Goal: Task Accomplishment & Management: Manage account settings

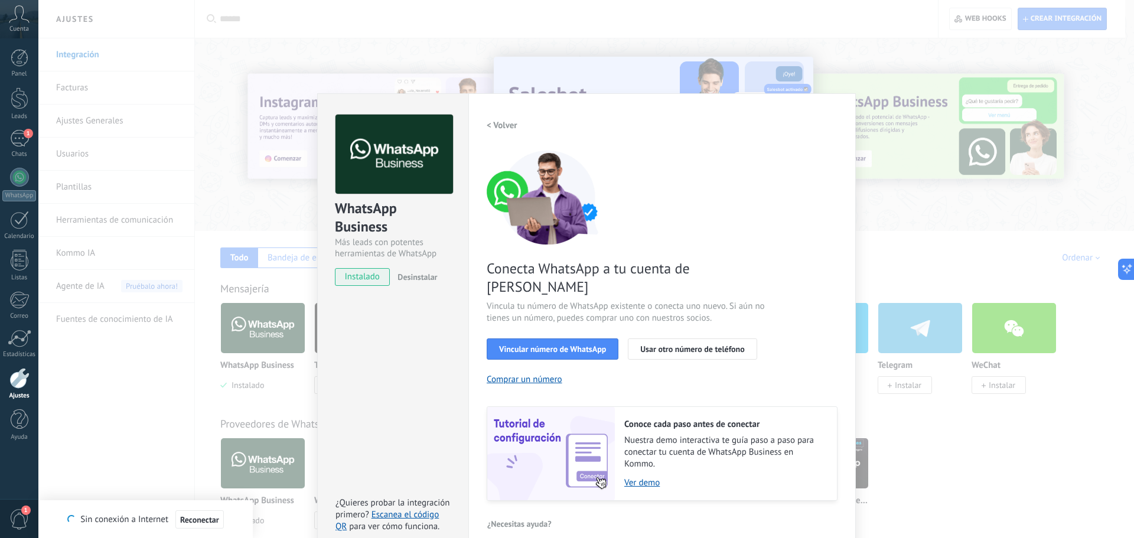
click at [816, 26] on div "WhatsApp Business Más leads con potentes herramientas de WhatsApp instalado Des…" at bounding box center [586, 269] width 1096 height 538
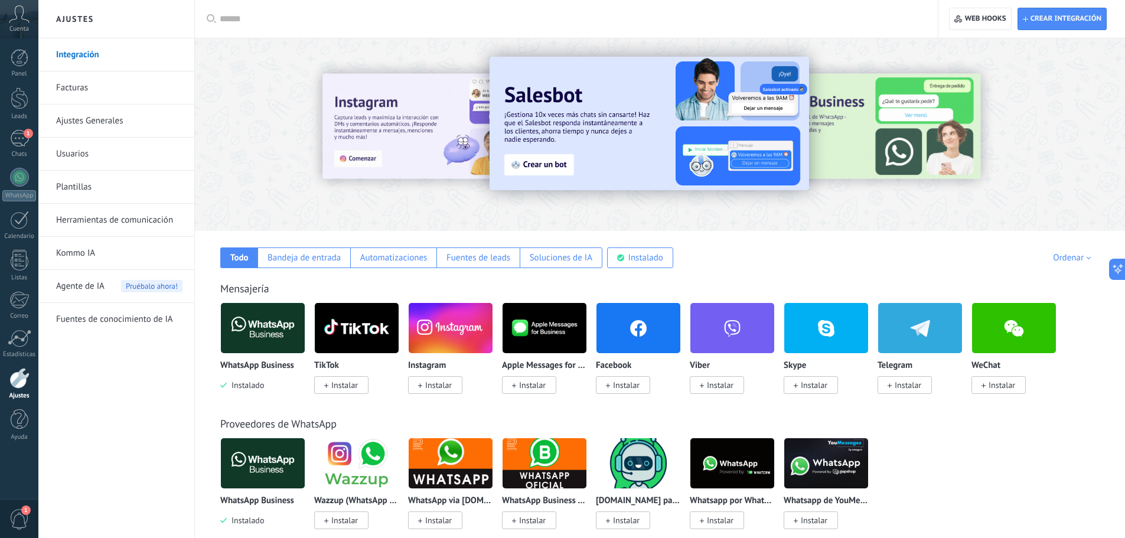
click at [17, 21] on icon at bounding box center [19, 14] width 21 height 18
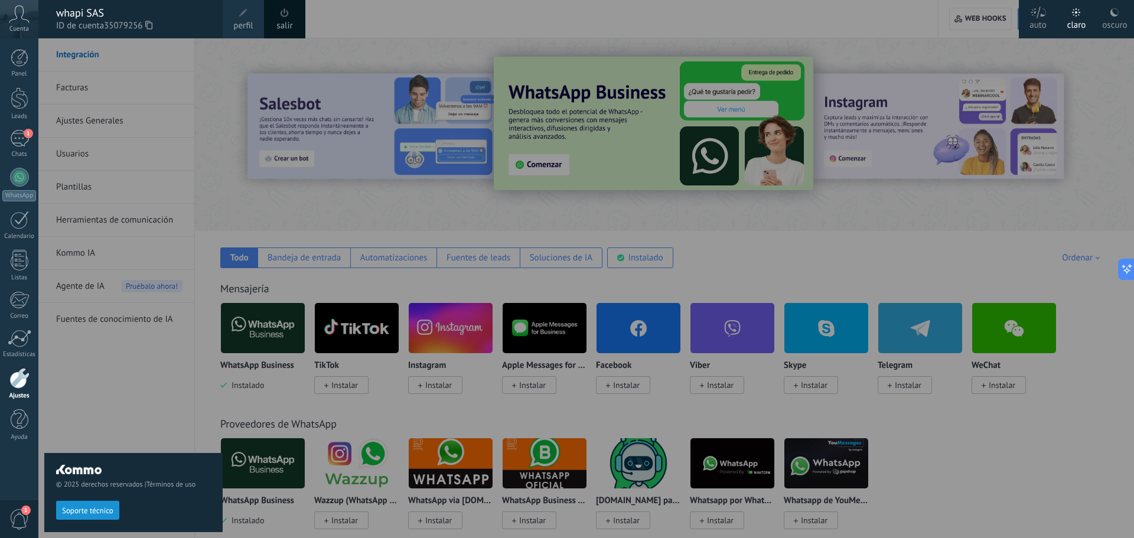
click at [370, 25] on div at bounding box center [605, 269] width 1134 height 538
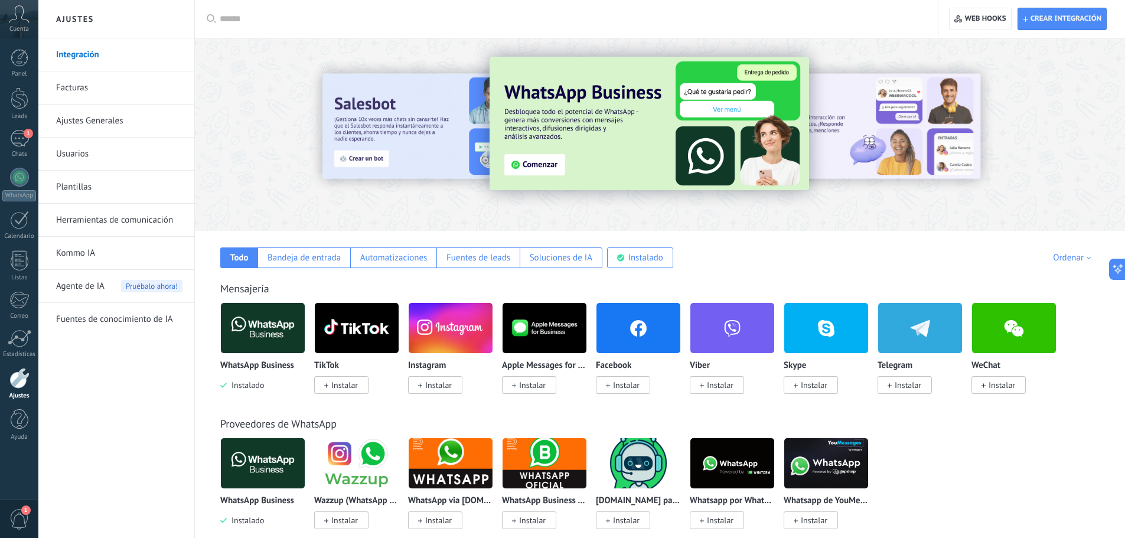
click at [258, 333] on img at bounding box center [263, 327] width 84 height 57
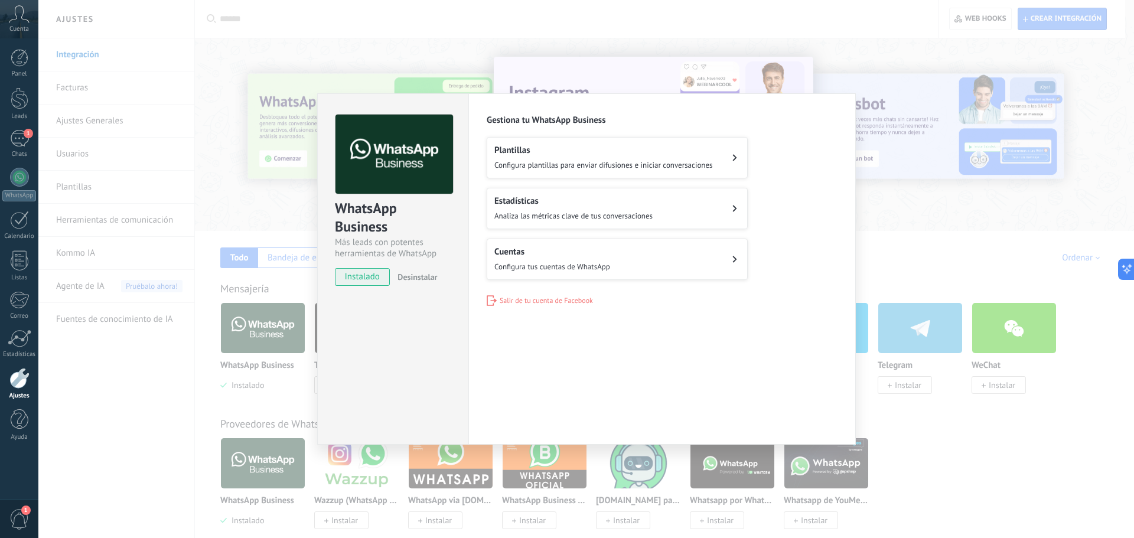
click at [547, 259] on div "Cuentas Configura tus cuentas de WhatsApp" at bounding box center [552, 259] width 116 height 26
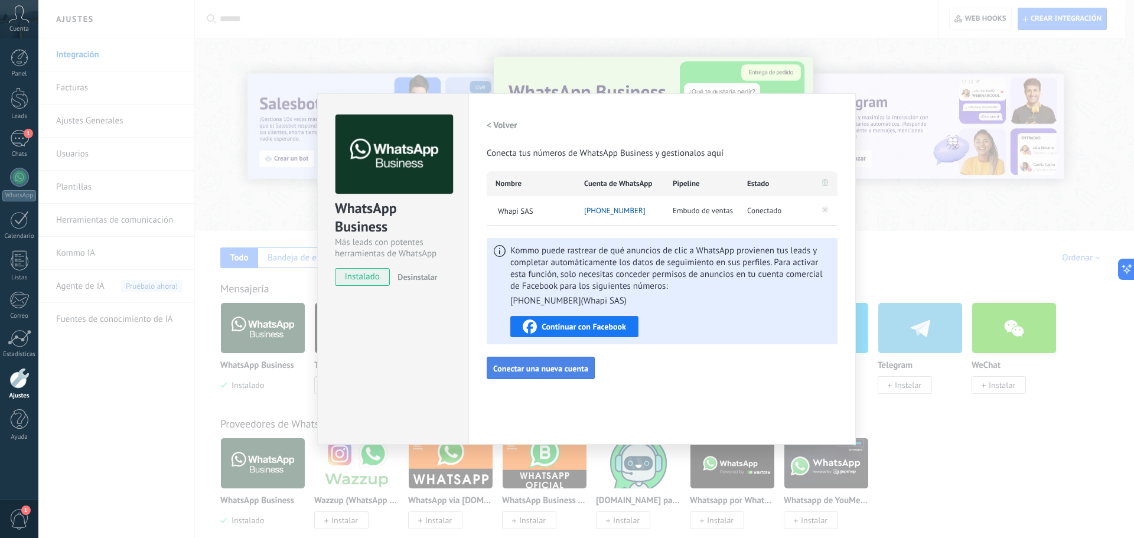
click at [529, 369] on span "Conectar una nueva cuenta" at bounding box center [540, 368] width 95 height 8
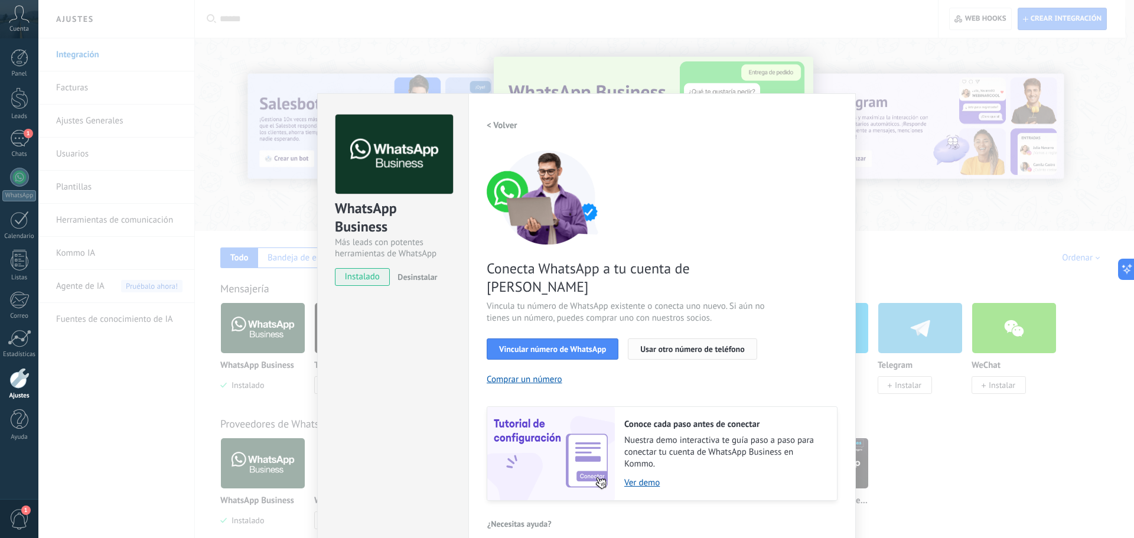
click at [686, 345] on span "Usar otro número de teléfono" at bounding box center [692, 349] width 104 height 8
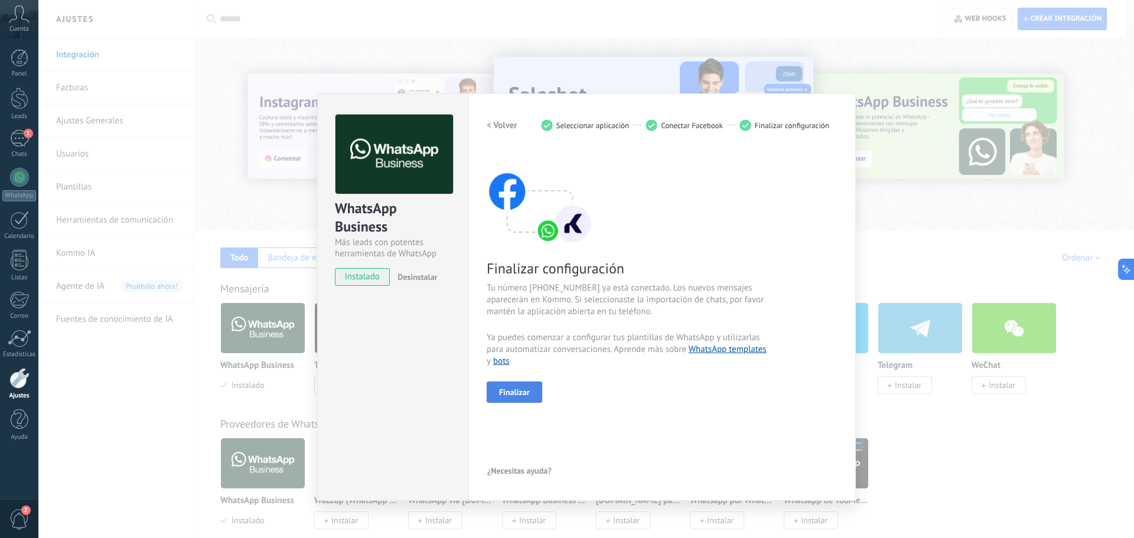
click at [525, 391] on span "Finalizar" at bounding box center [514, 392] width 31 height 8
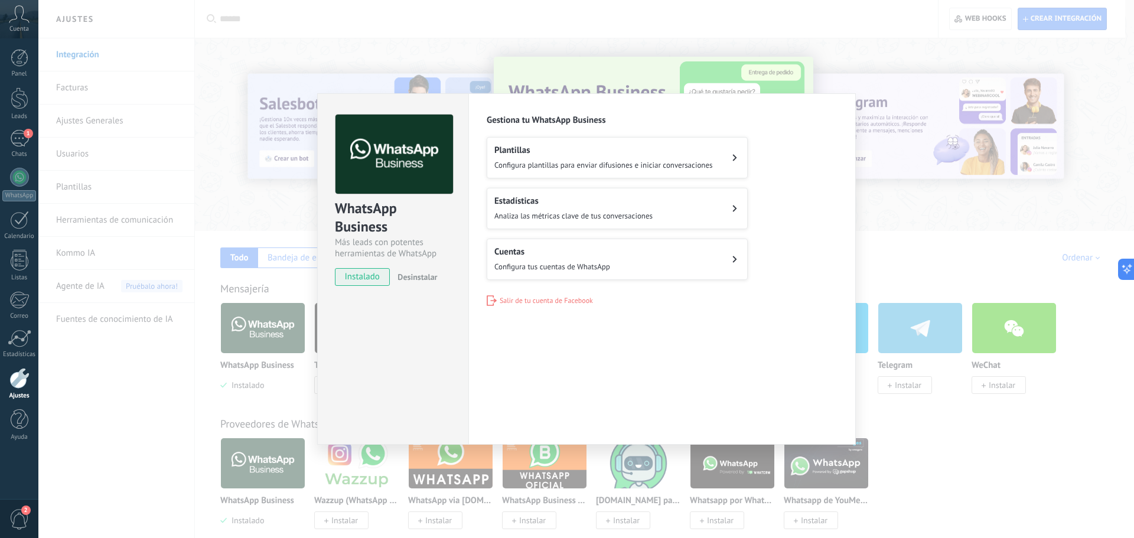
click at [620, 257] on button "Cuentas Configura tus cuentas de WhatsApp" at bounding box center [617, 259] width 261 height 41
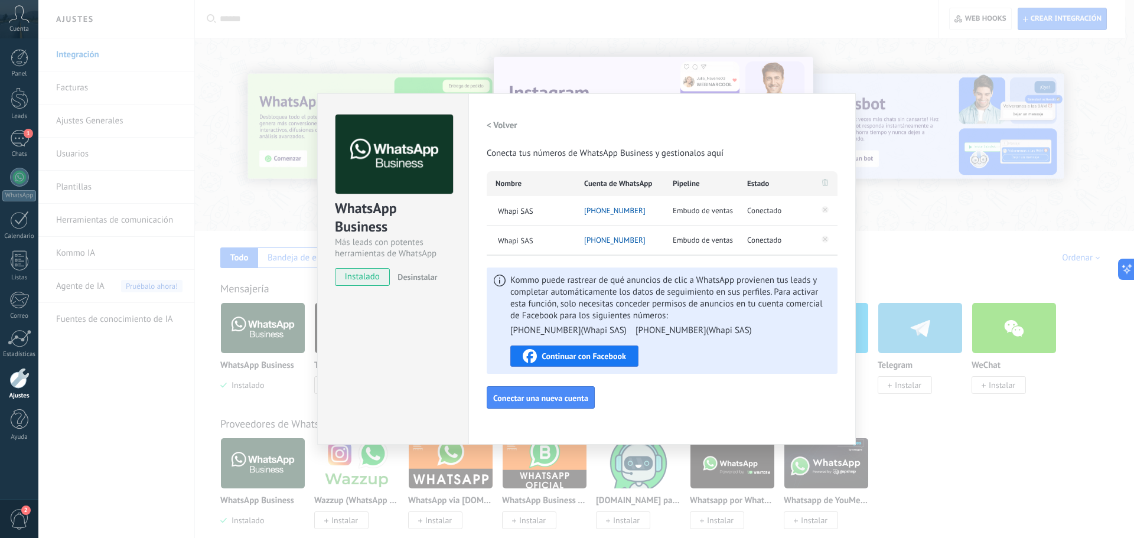
click at [722, 27] on div "WhatsApp Business Más leads con potentes herramientas de WhatsApp instalado Des…" at bounding box center [586, 269] width 1096 height 538
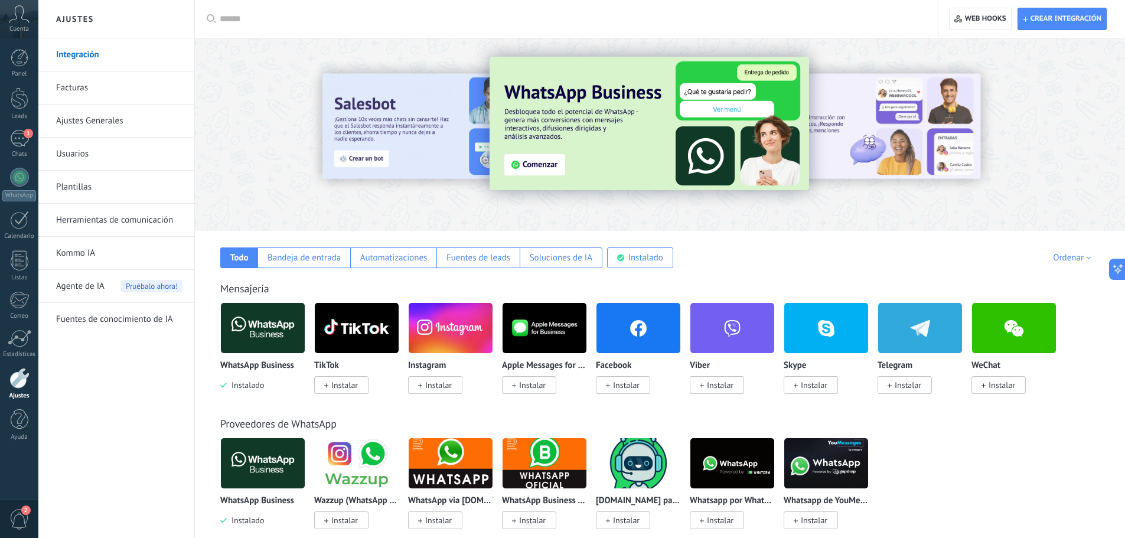
click at [22, 22] on icon at bounding box center [19, 14] width 21 height 18
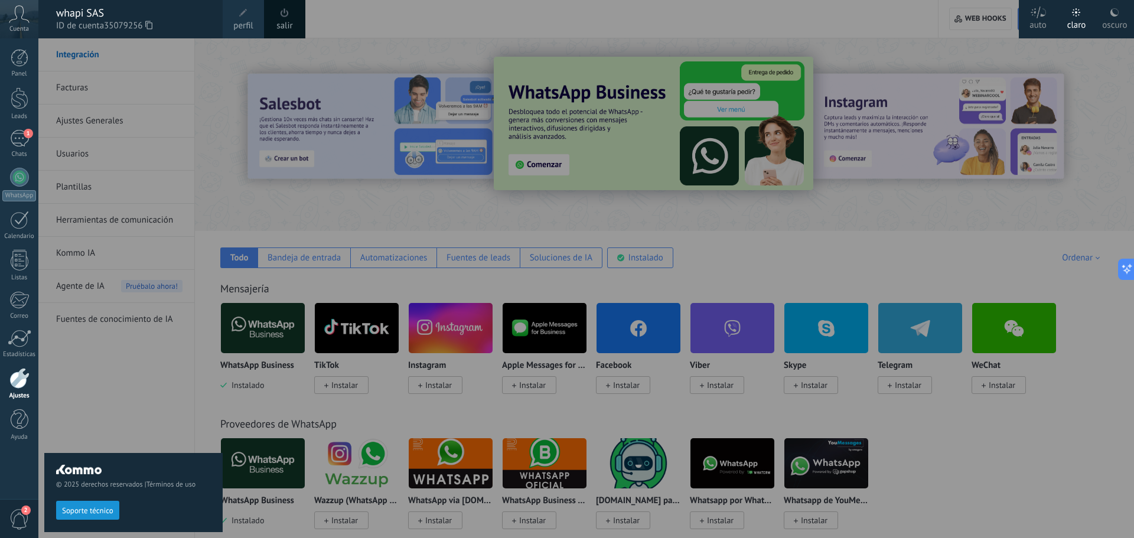
click at [22, 22] on icon at bounding box center [19, 14] width 21 height 18
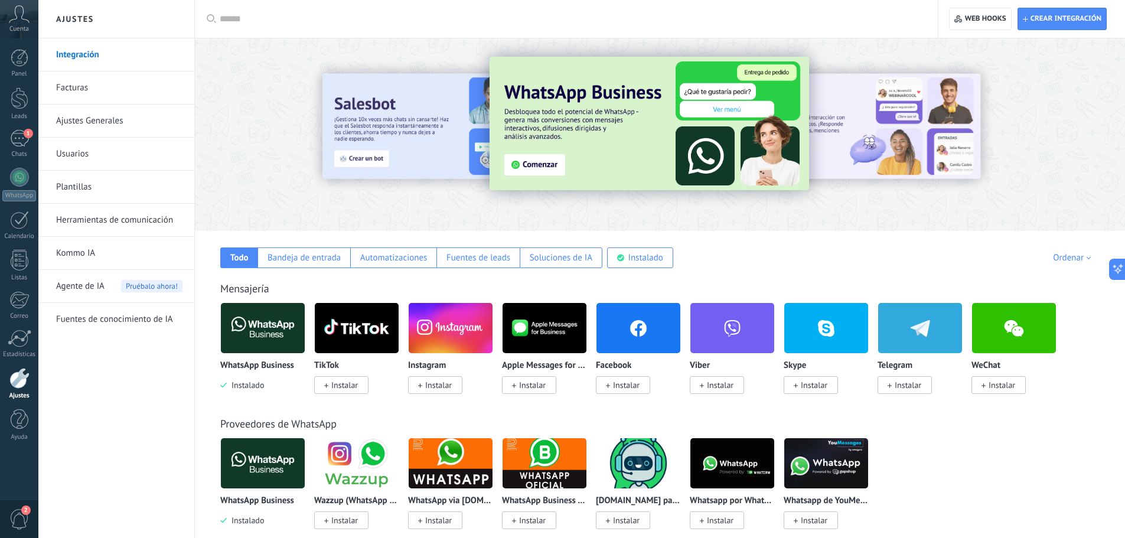
click at [254, 330] on img at bounding box center [263, 327] width 84 height 57
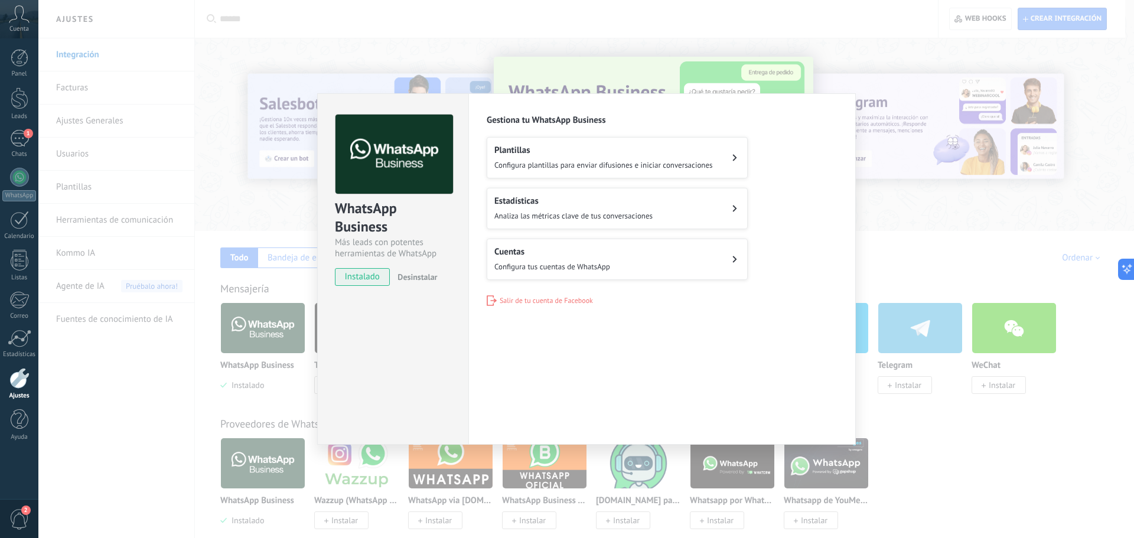
click at [632, 264] on button "Cuentas Configura tus cuentas de WhatsApp" at bounding box center [617, 259] width 261 height 41
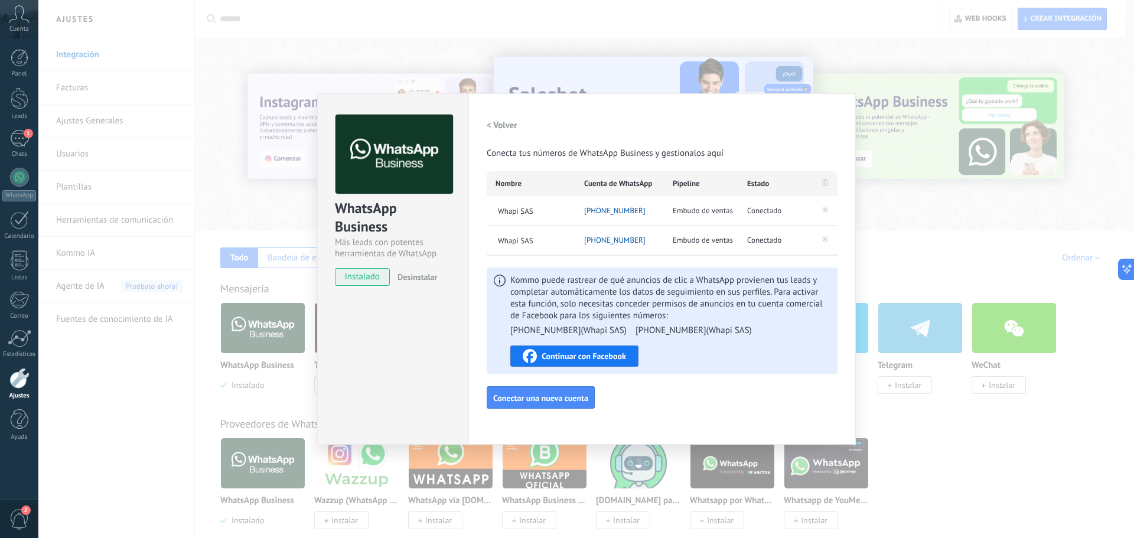
click at [829, 239] on icon at bounding box center [825, 239] width 14 height 14
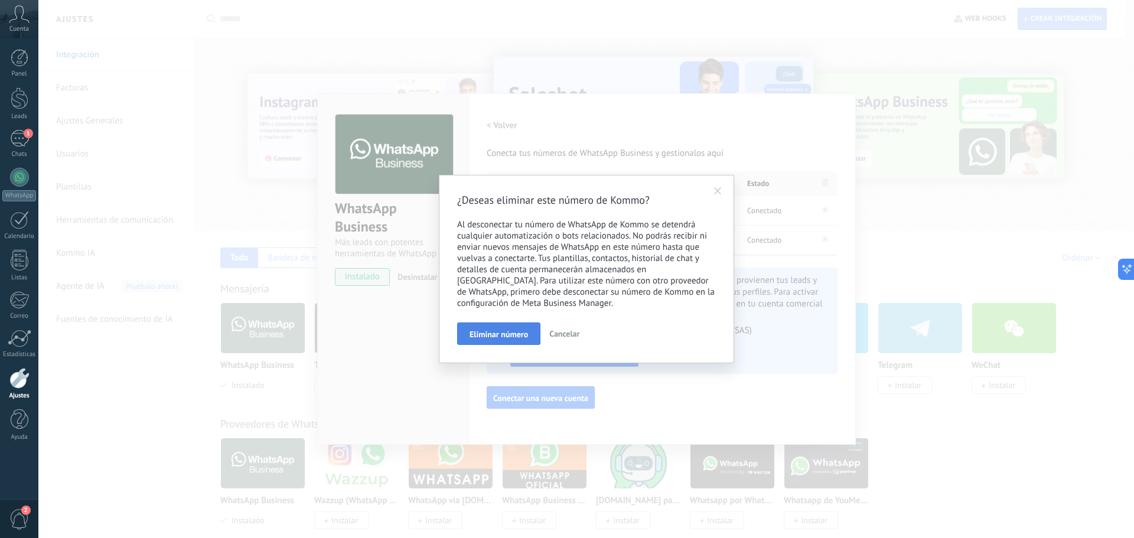
click at [503, 335] on span "Eliminar número" at bounding box center [499, 334] width 58 height 8
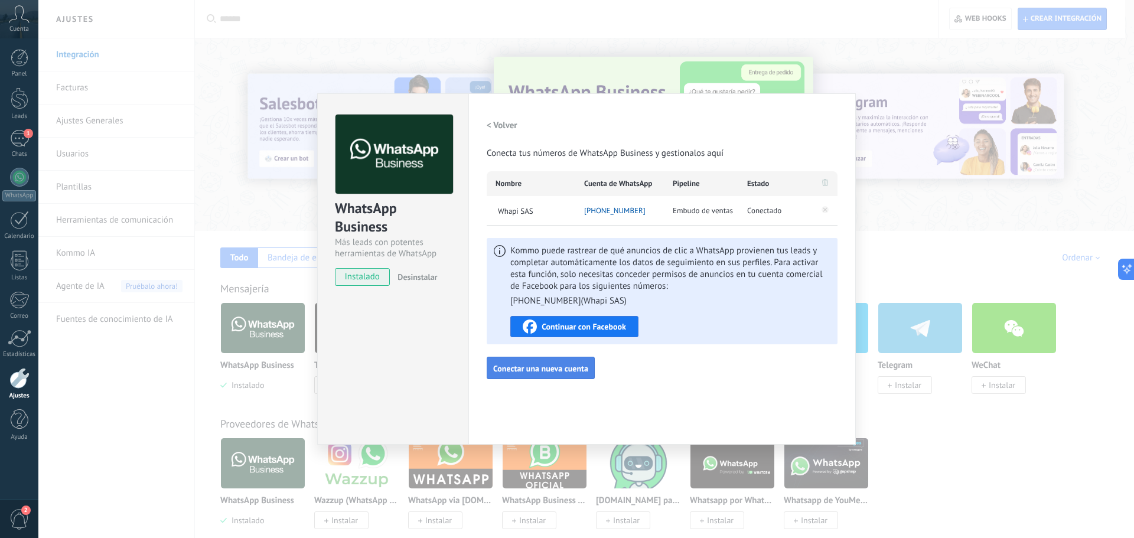
click at [535, 367] on span "Conectar una nueva cuenta" at bounding box center [540, 368] width 95 height 8
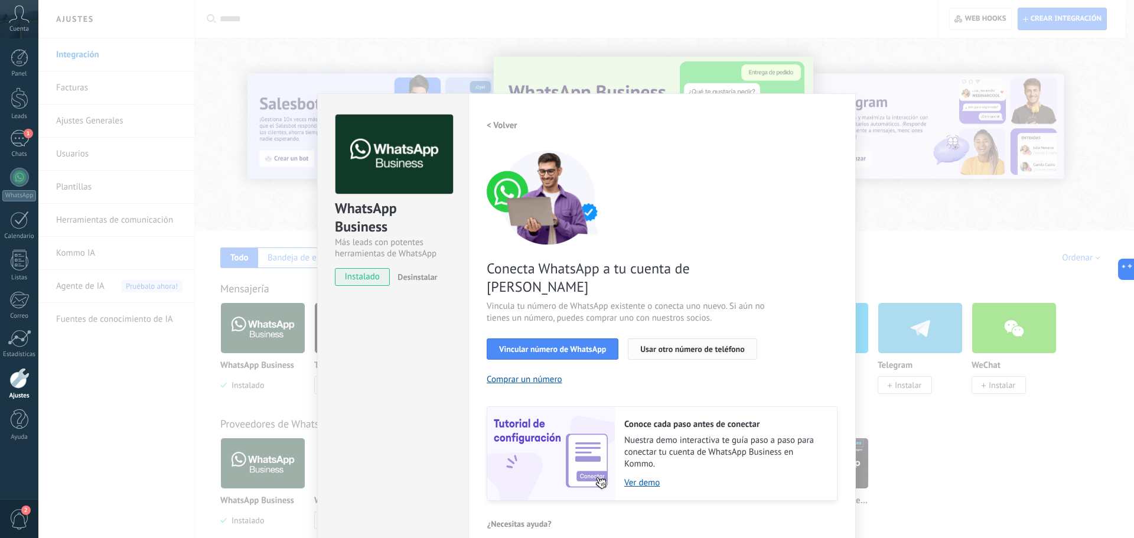
click at [690, 345] on span "Usar otro número de teléfono" at bounding box center [692, 349] width 104 height 8
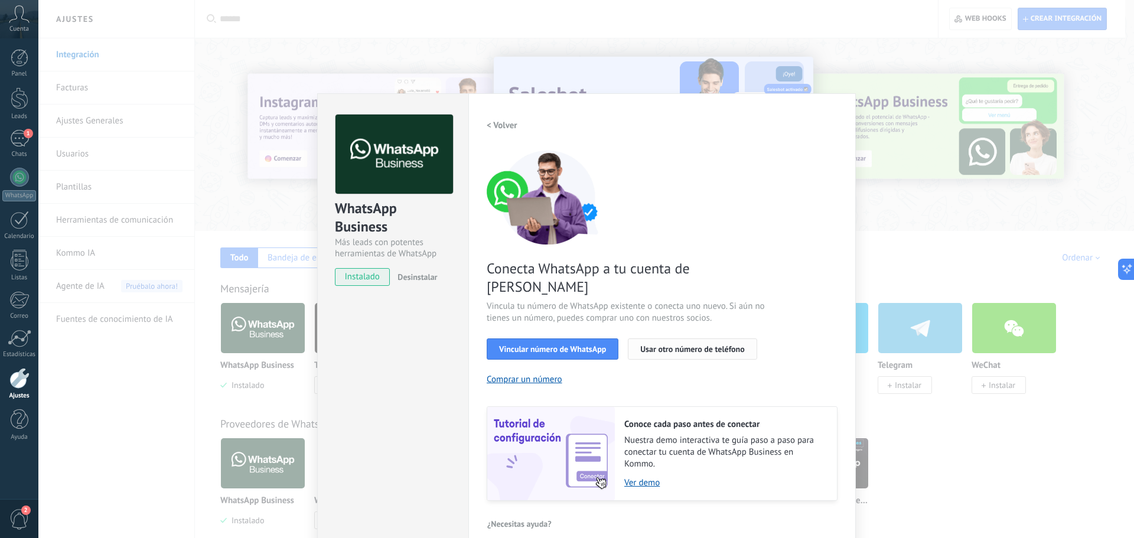
click at [688, 345] on span "Usar otro número de teléfono" at bounding box center [692, 349] width 104 height 8
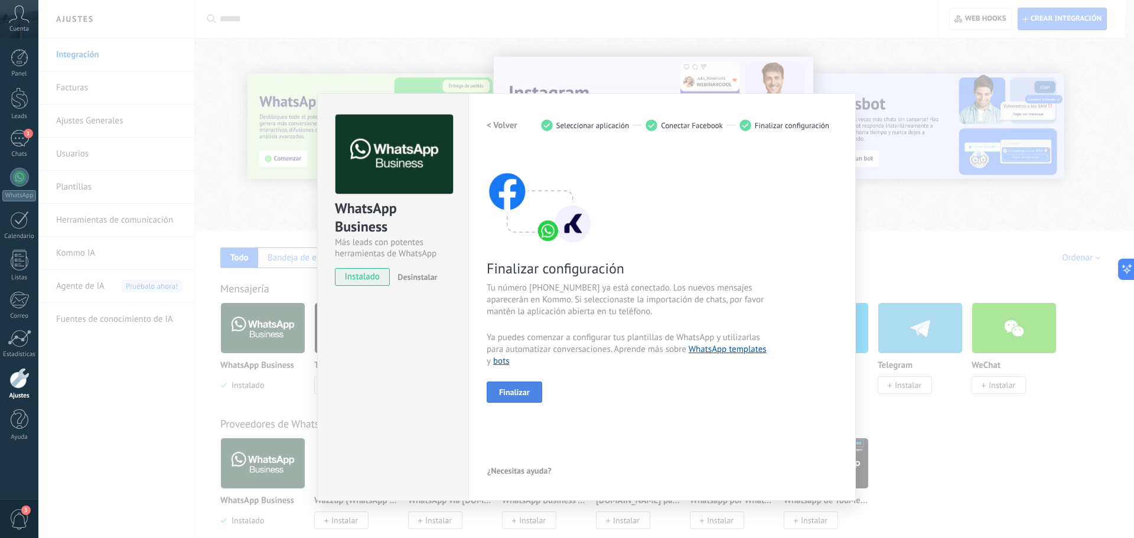
click at [530, 390] on button "Finalizar" at bounding box center [515, 392] width 56 height 21
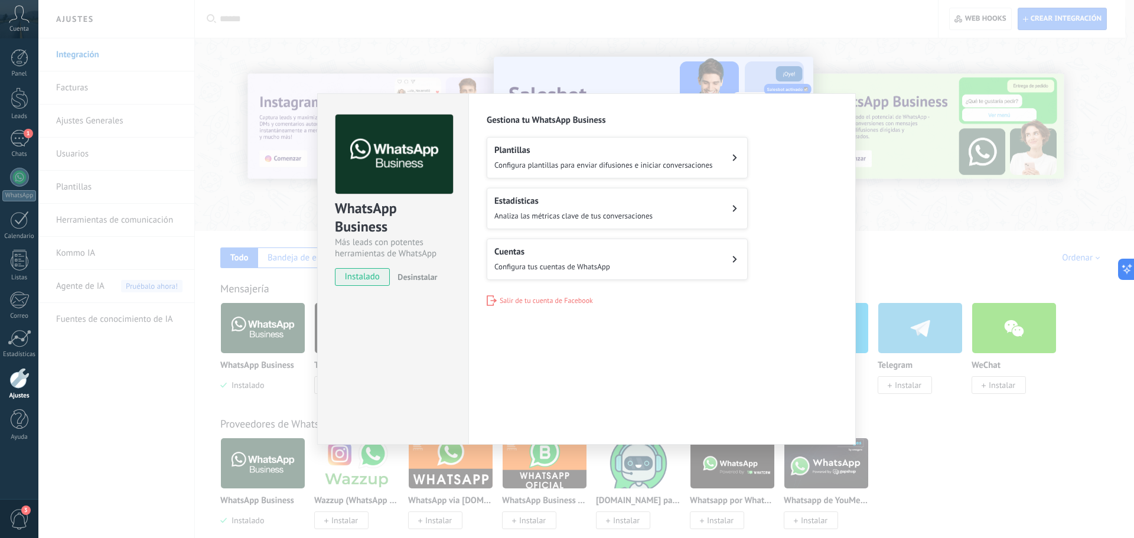
click at [549, 19] on div "WhatsApp Business Más leads con potentes herramientas de WhatsApp instalado Des…" at bounding box center [586, 269] width 1096 height 538
